Goal: Information Seeking & Learning: Learn about a topic

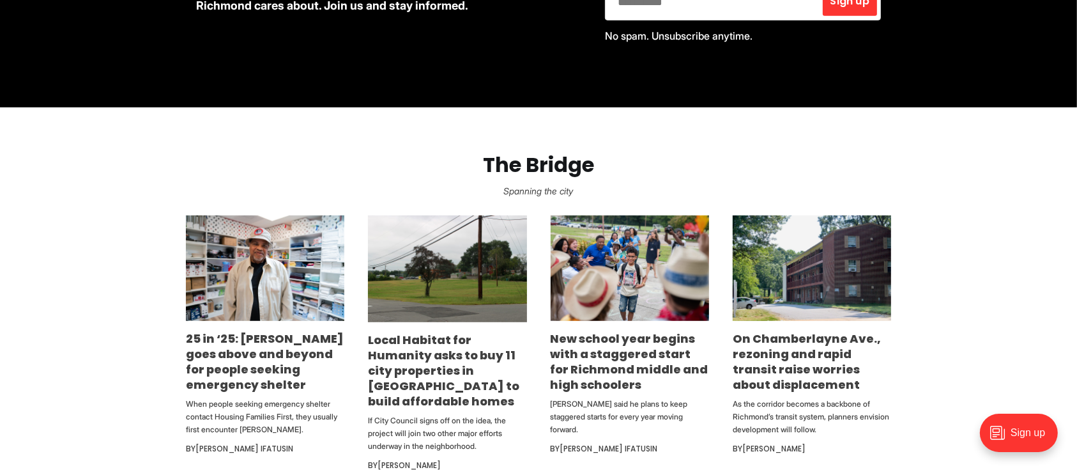
scroll to position [726, 0]
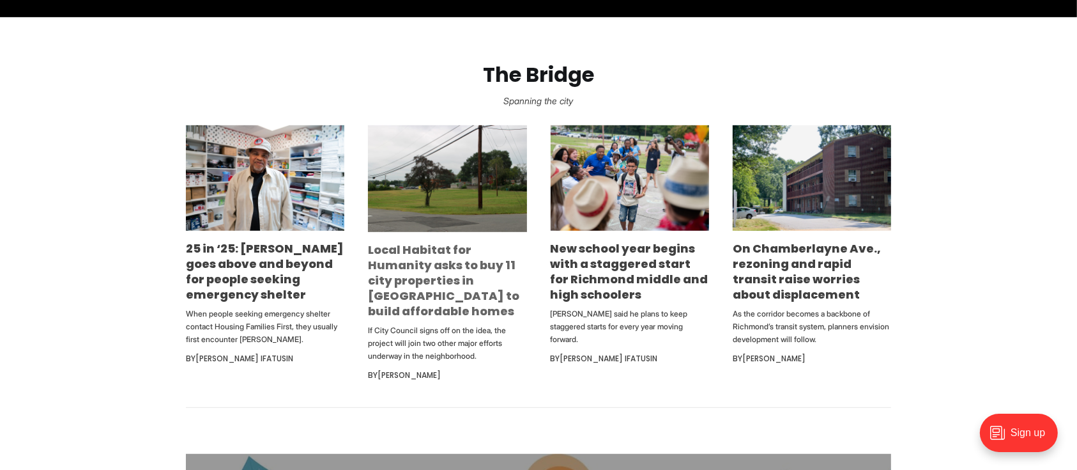
click at [429, 246] on link "Local Habitat for Humanity asks to buy 11 city properties in [GEOGRAPHIC_DATA] …" at bounding box center [443, 279] width 151 height 77
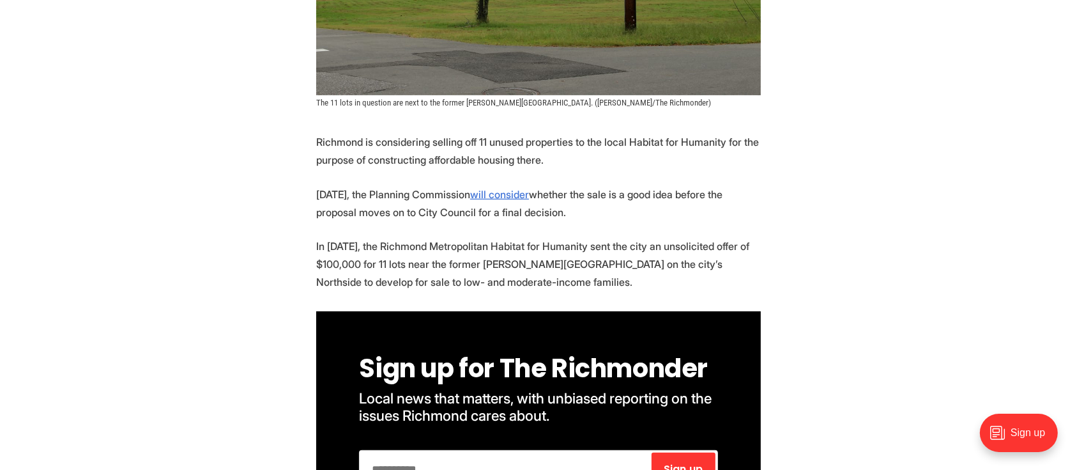
scroll to position [526, 0]
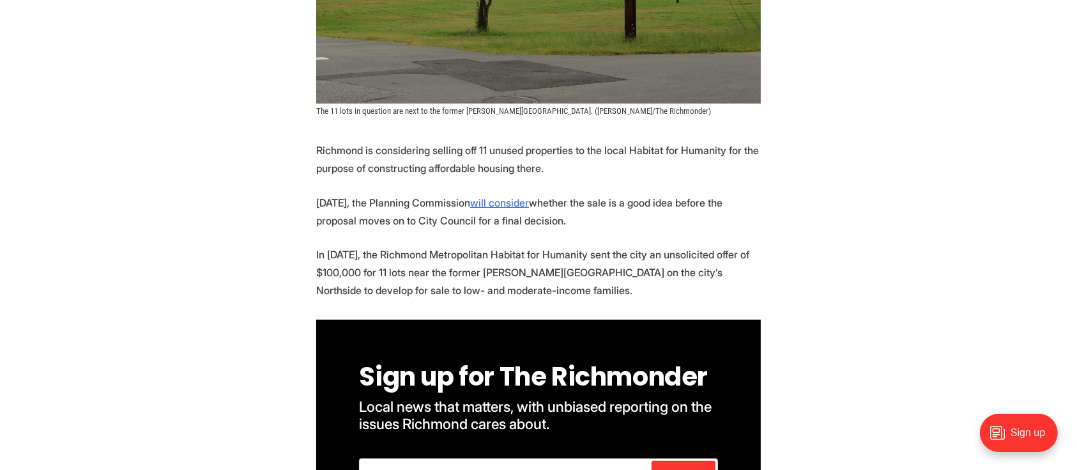
drag, startPoint x: 496, startPoint y: 120, endPoint x: 623, endPoint y: 137, distance: 127.7
click at [623, 141] on p "Richmond is considering selling off 11 unused properties to the local Habitat f…" at bounding box center [538, 159] width 445 height 36
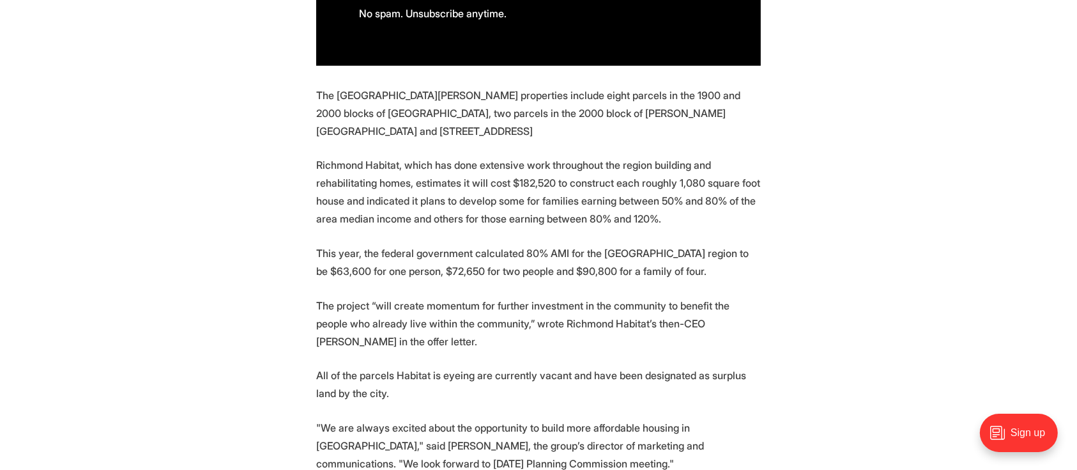
scroll to position [1028, 0]
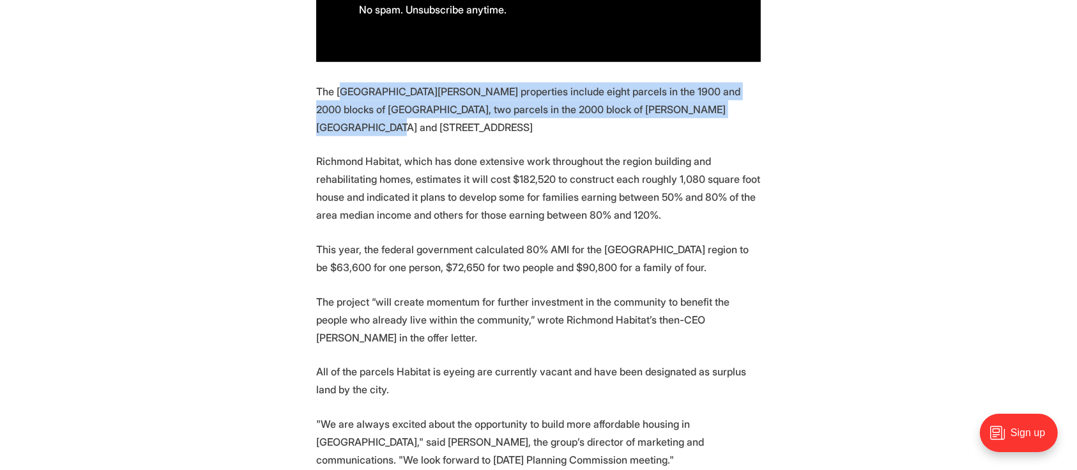
drag, startPoint x: 347, startPoint y: 68, endPoint x: 348, endPoint y: 96, distance: 28.1
click at [348, 96] on p "The [GEOGRAPHIC_DATA][PERSON_NAME] properties include eight parcels in the 1900…" at bounding box center [538, 109] width 445 height 54
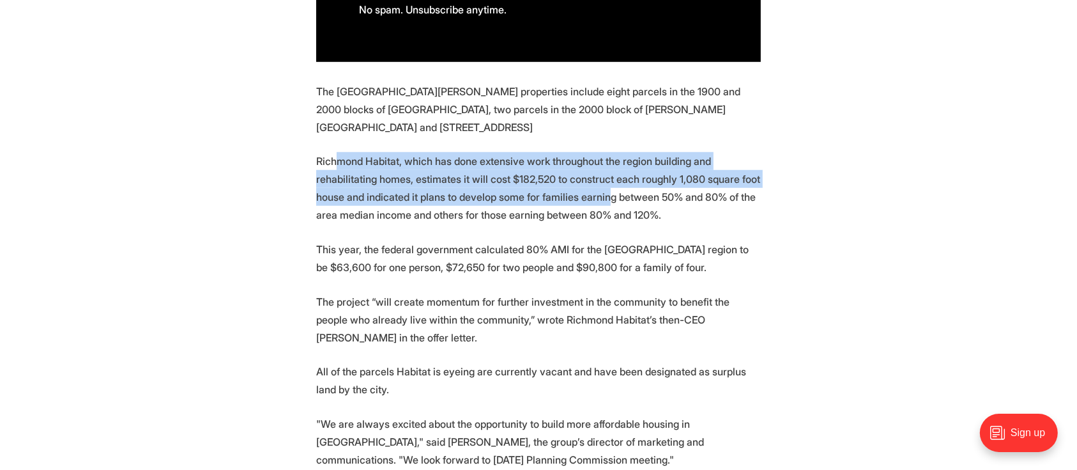
drag, startPoint x: 339, startPoint y: 132, endPoint x: 687, endPoint y: 178, distance: 351.2
click at [687, 178] on p "Richmond Habitat, which has done extensive work throughout the region building …" at bounding box center [538, 188] width 445 height 72
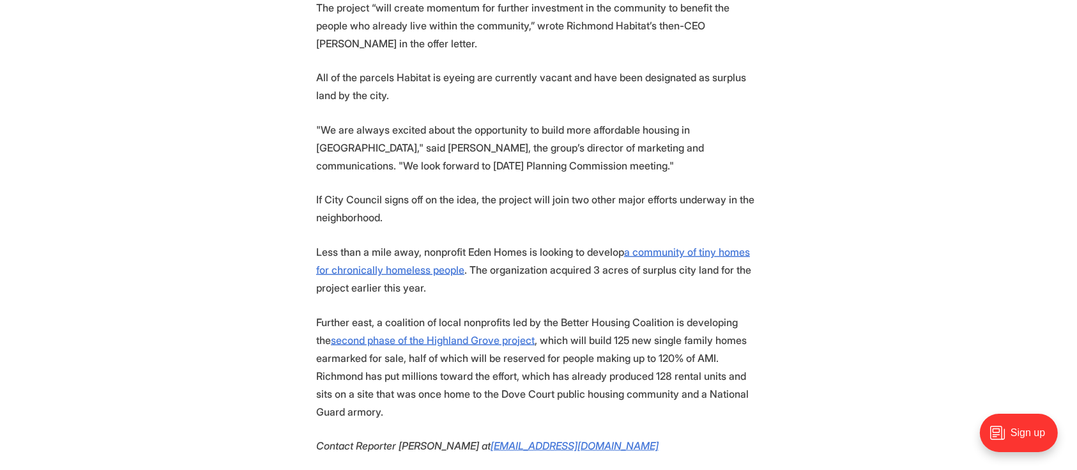
scroll to position [1330, 0]
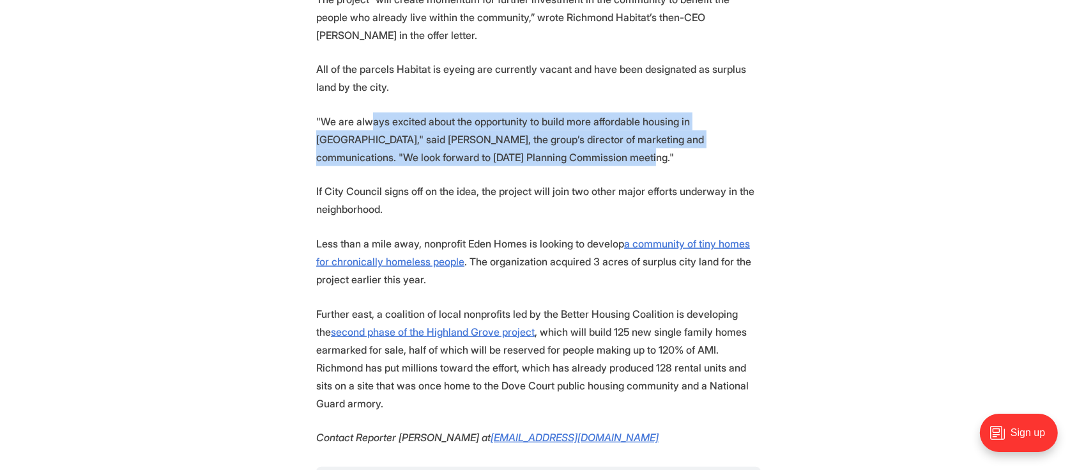
drag, startPoint x: 372, startPoint y: 93, endPoint x: 648, endPoint y: 128, distance: 278.9
click at [648, 128] on p ""We are always excited about the opportunity to build more affordable housing i…" at bounding box center [538, 139] width 445 height 54
drag, startPoint x: 521, startPoint y: 91, endPoint x: 550, endPoint y: 142, distance: 59.5
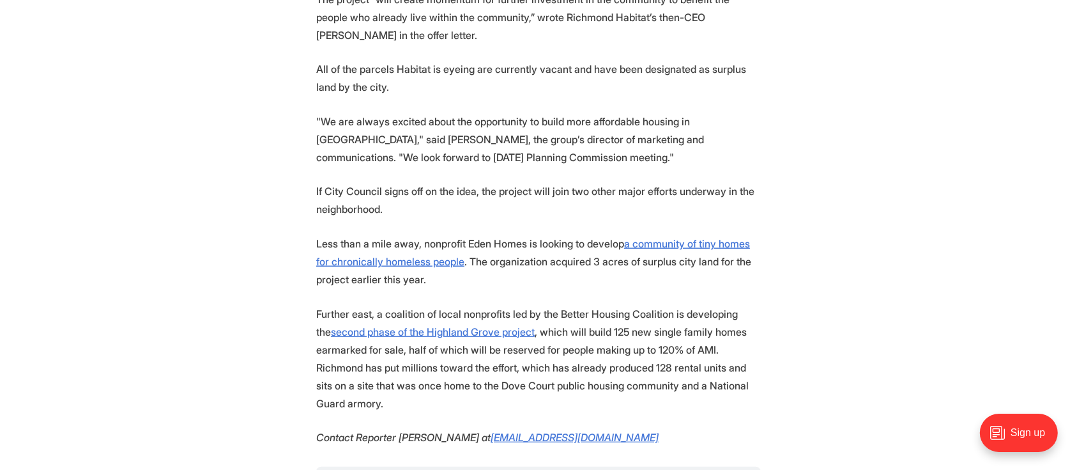
drag, startPoint x: 463, startPoint y: 96, endPoint x: 464, endPoint y: 192, distance: 95.2
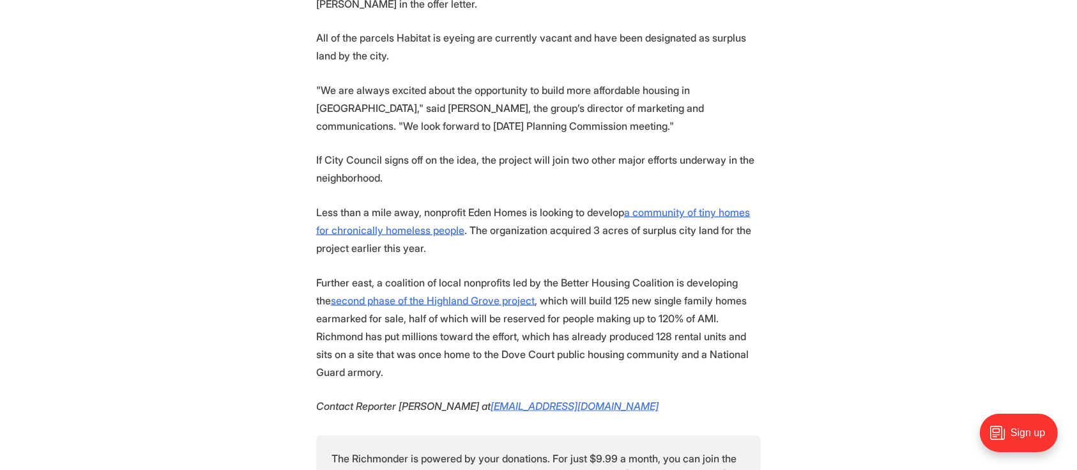
scroll to position [1370, 0]
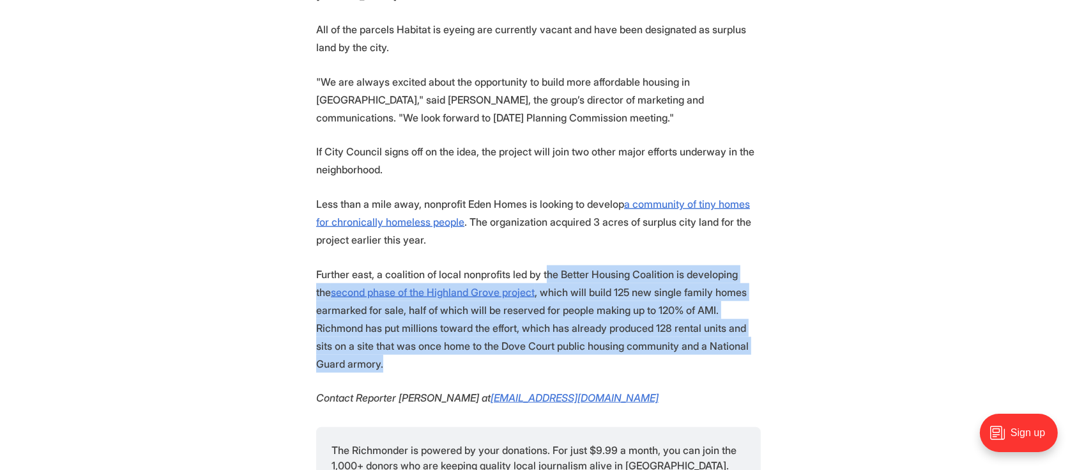
drag, startPoint x: 561, startPoint y: 243, endPoint x: 624, endPoint y: 337, distance: 113.4
click at [624, 337] on p "Further east, a coalition of local nonprofits led by the Better Housing Coaliti…" at bounding box center [538, 318] width 445 height 107
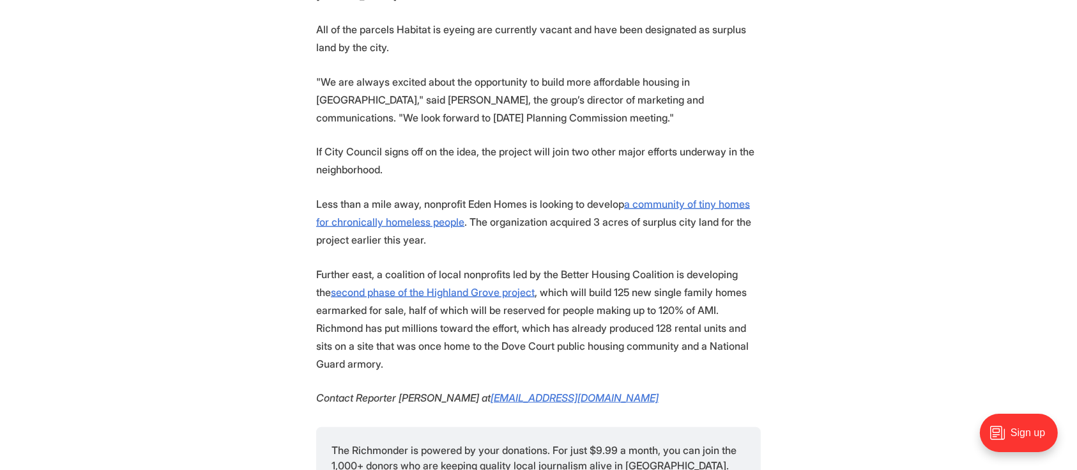
drag, startPoint x: 632, startPoint y: 217, endPoint x: 641, endPoint y: 350, distance: 133.8
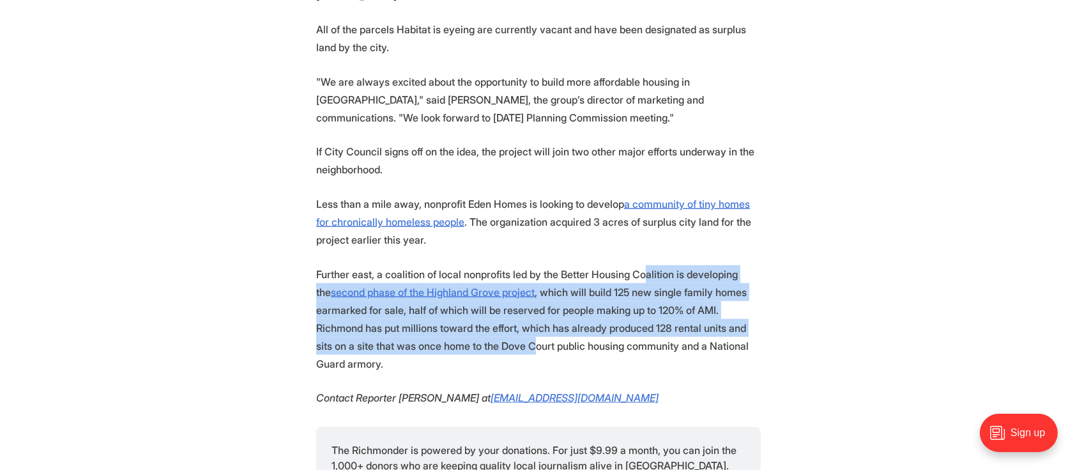
drag, startPoint x: 663, startPoint y: 253, endPoint x: 648, endPoint y: 328, distance: 76.2
click at [648, 328] on p "Further east, a coalition of local nonprofits led by the Better Housing Coaliti…" at bounding box center [538, 318] width 445 height 107
drag, startPoint x: 588, startPoint y: 153, endPoint x: 583, endPoint y: 219, distance: 66.6
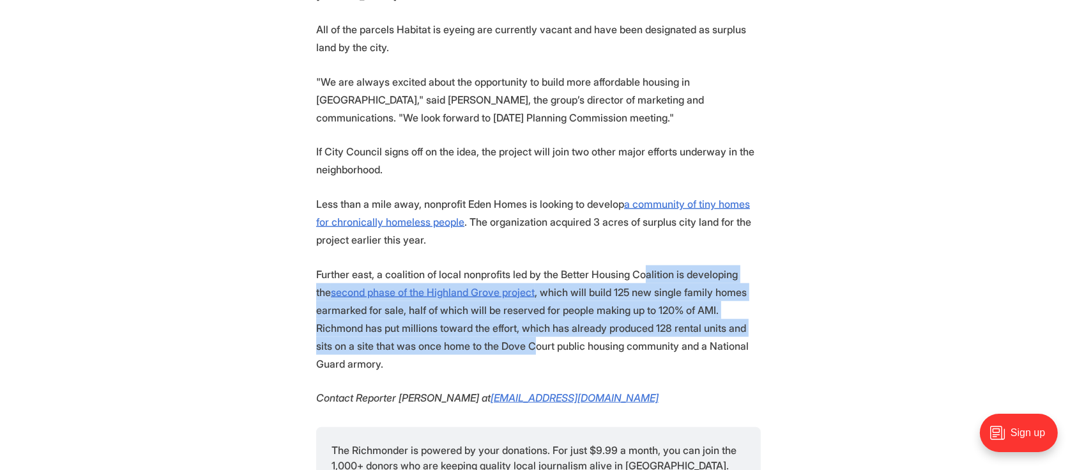
click at [583, 219] on p "Less than a mile away, nonprofit Eden Homes is looking to develop a community o…" at bounding box center [538, 222] width 445 height 54
drag, startPoint x: 591, startPoint y: 160, endPoint x: 592, endPoint y: 217, distance: 57.5
click at [592, 217] on p "Less than a mile away, nonprofit Eden Homes is looking to develop a community o…" at bounding box center [538, 222] width 445 height 54
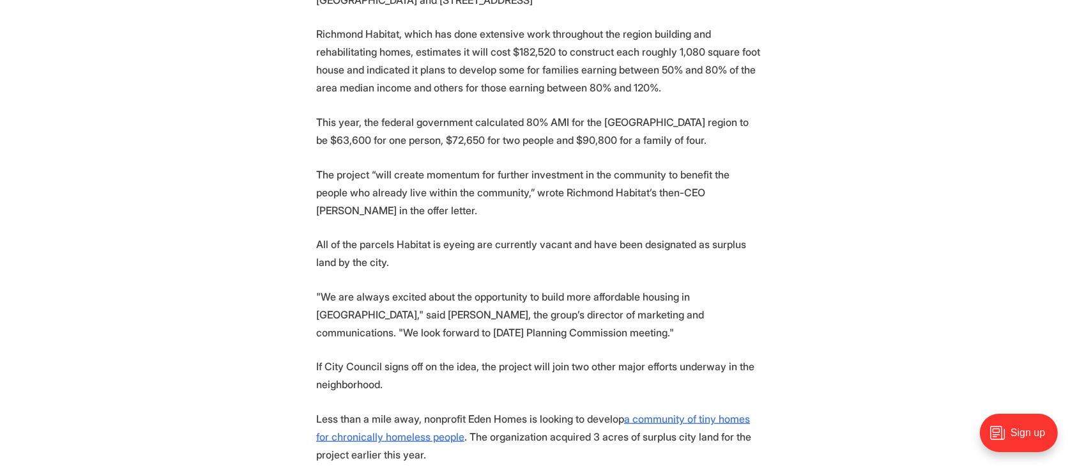
scroll to position [1163, 0]
